Goal: Find specific fact: Find specific fact

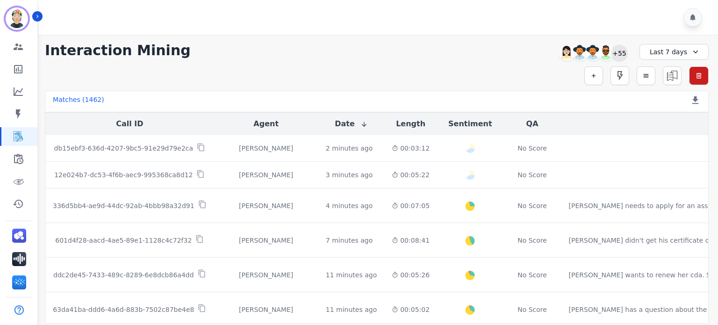
click at [620, 57] on div "+55" at bounding box center [619, 53] width 16 height 16
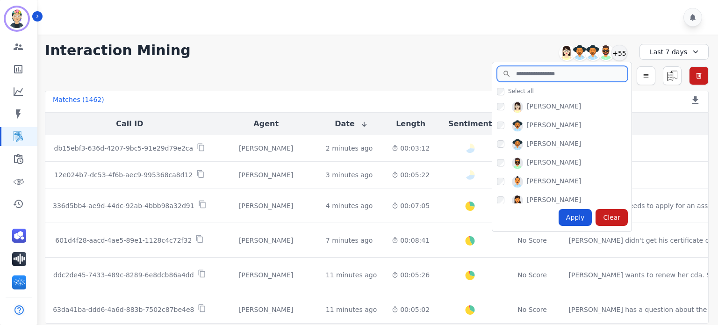
click at [528, 76] on input "search" at bounding box center [562, 74] width 131 height 16
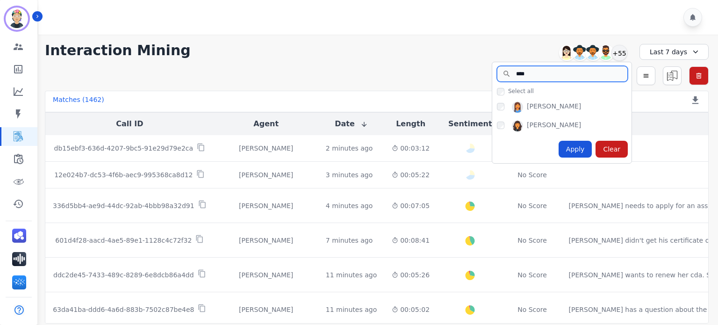
type input "****"
click at [581, 150] on div "Apply" at bounding box center [575, 149] width 34 height 17
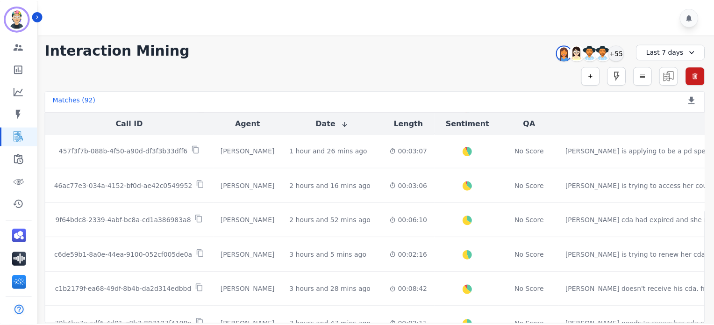
scroll to position [140, 0]
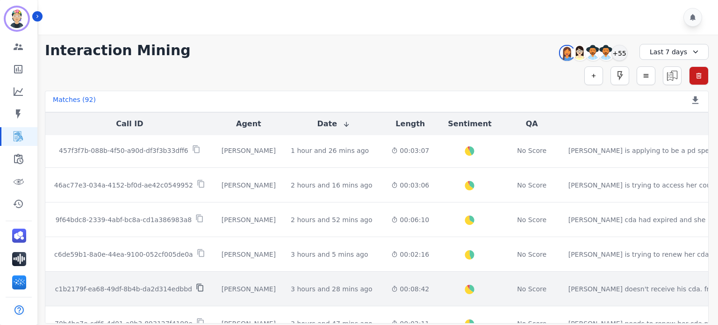
click at [196, 284] on icon at bounding box center [199, 288] width 7 height 8
click at [160, 286] on p "c1b2179f-ea68-49df-8b4b-da2d314edbbd" at bounding box center [123, 288] width 137 height 9
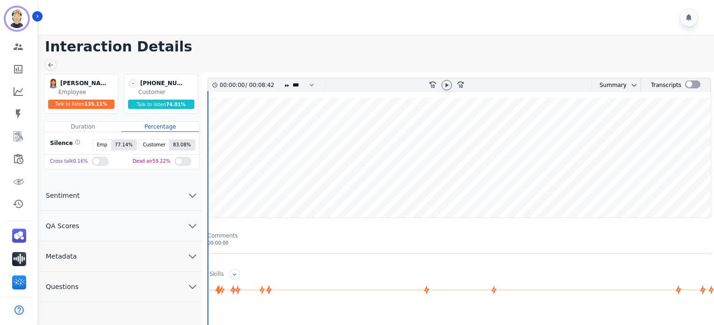
click at [449, 81] on icon at bounding box center [446, 84] width 7 height 7
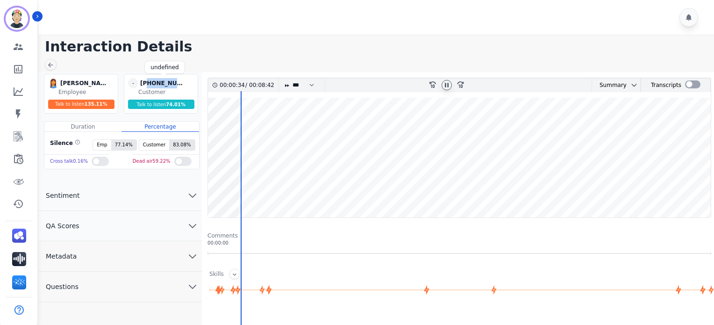
drag, startPoint x: 147, startPoint y: 81, endPoint x: 184, endPoint y: 86, distance: 37.2
click at [184, 86] on div "[PHONE_NUMBER]" at bounding box center [163, 83] width 47 height 10
copy div "3132313802"
